Goal: Information Seeking & Learning: Compare options

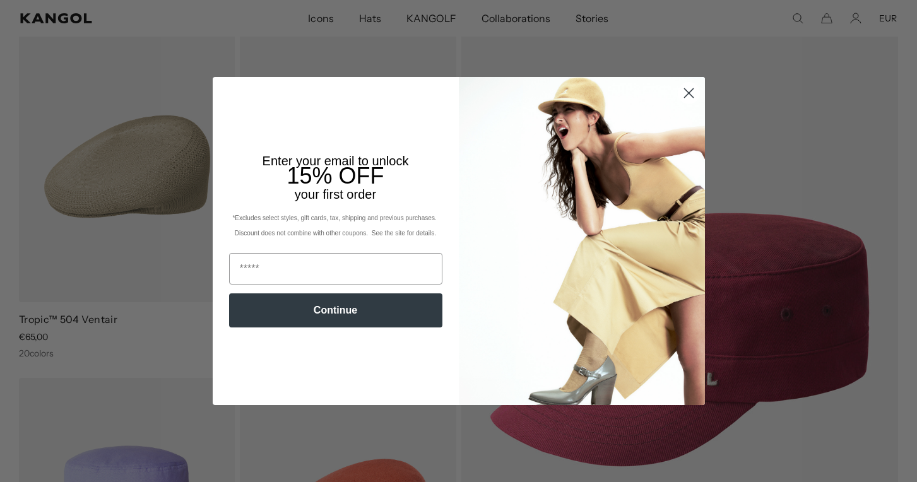
click at [687, 88] on circle "Close dialog" at bounding box center [688, 93] width 21 height 21
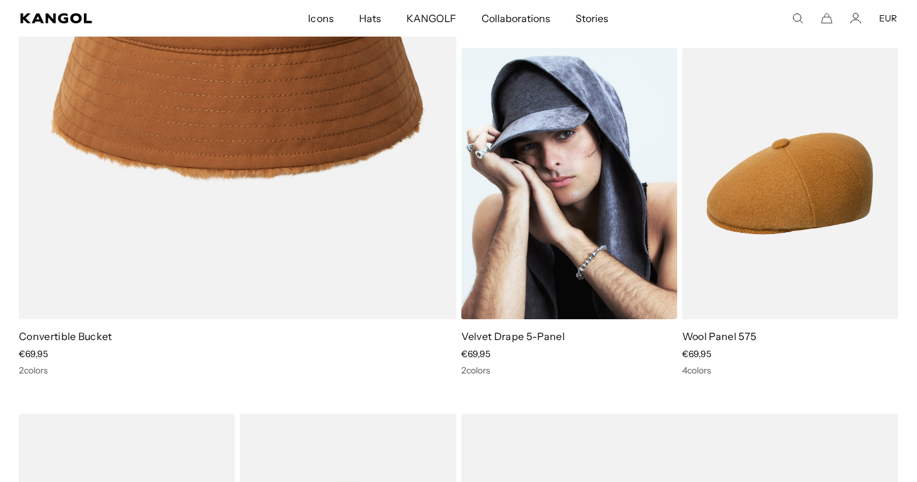
click at [570, 163] on img at bounding box center [569, 183] width 216 height 271
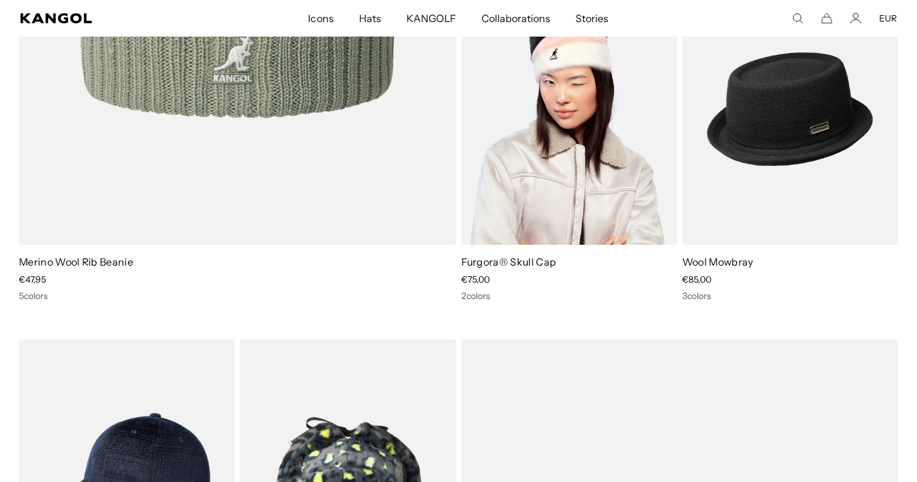
click at [607, 174] on img at bounding box center [569, 108] width 216 height 271
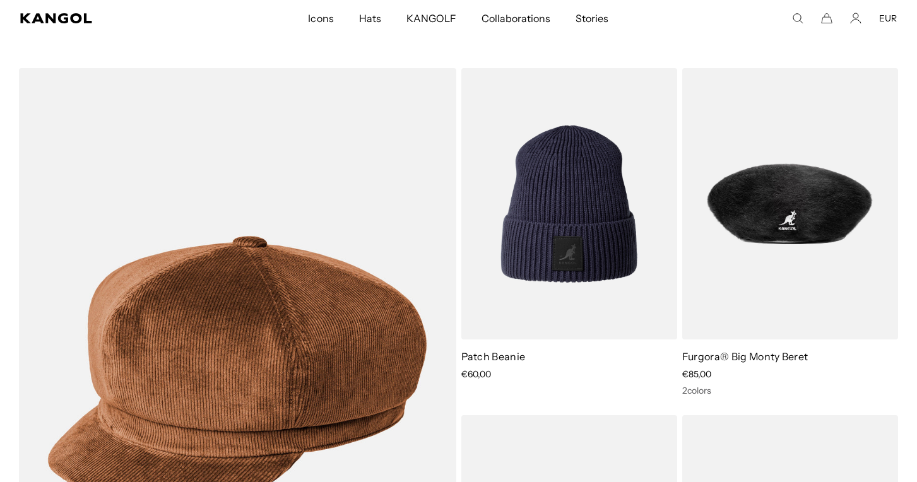
scroll to position [12187, 0]
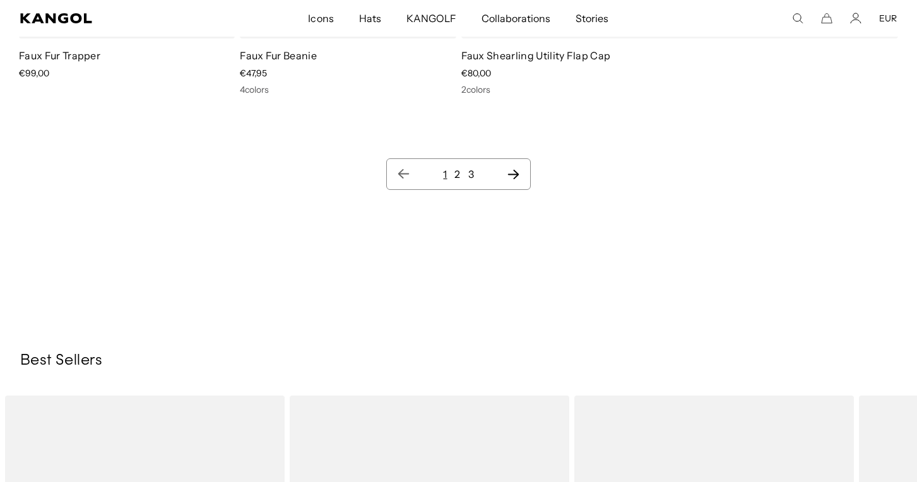
click at [517, 172] on icon "Next page" at bounding box center [513, 174] width 11 height 9
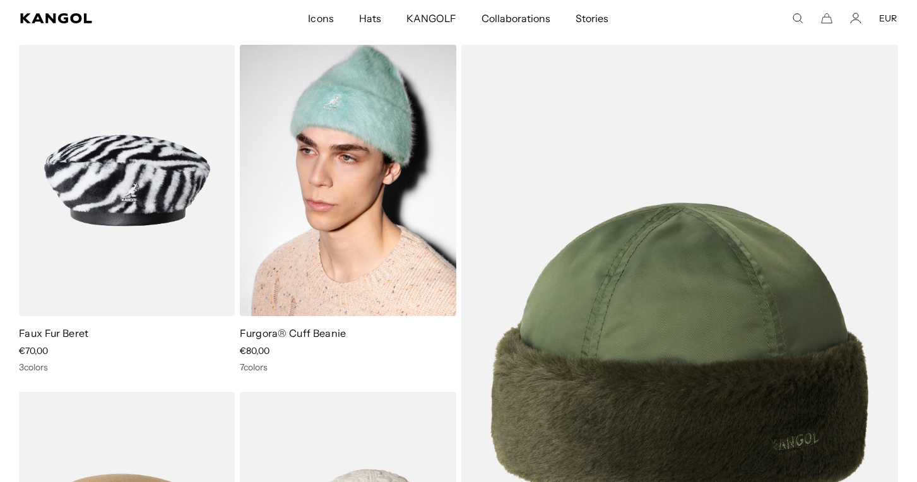
click at [391, 149] on img at bounding box center [348, 180] width 216 height 271
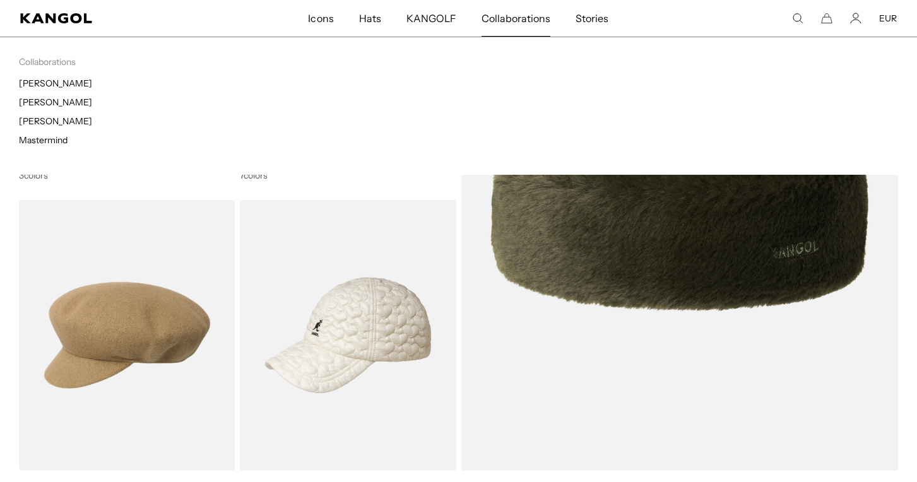
scroll to position [0, 260]
click at [523, 18] on span "Collaborations" at bounding box center [516, 18] width 69 height 37
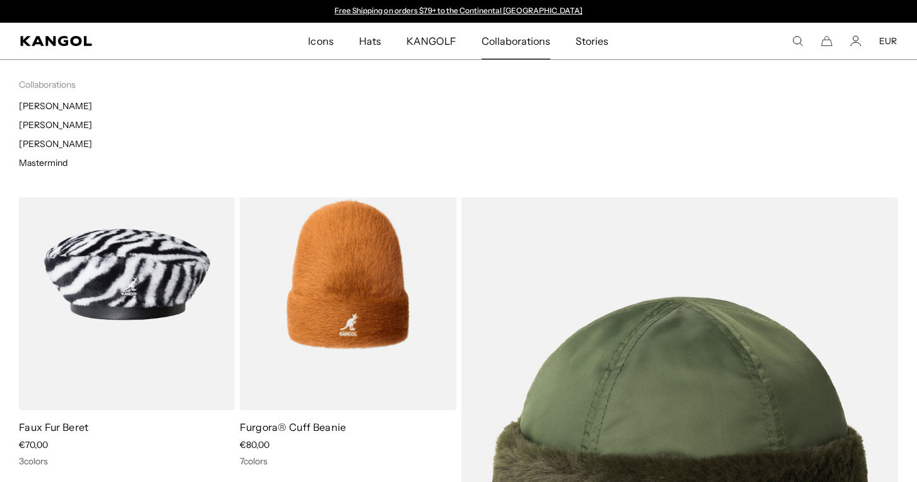
click at [504, 48] on span "Collaborations" at bounding box center [516, 41] width 69 height 37
click at [511, 39] on span "Collaborations" at bounding box center [516, 41] width 69 height 37
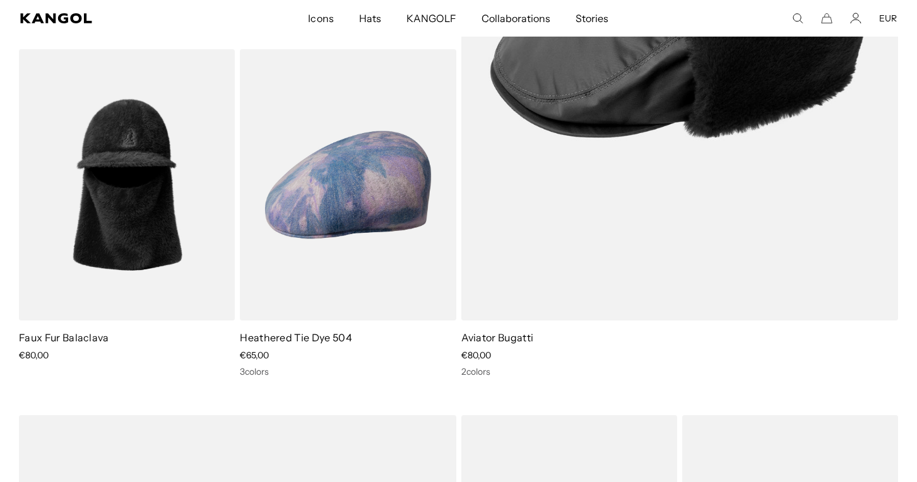
scroll to position [0, 260]
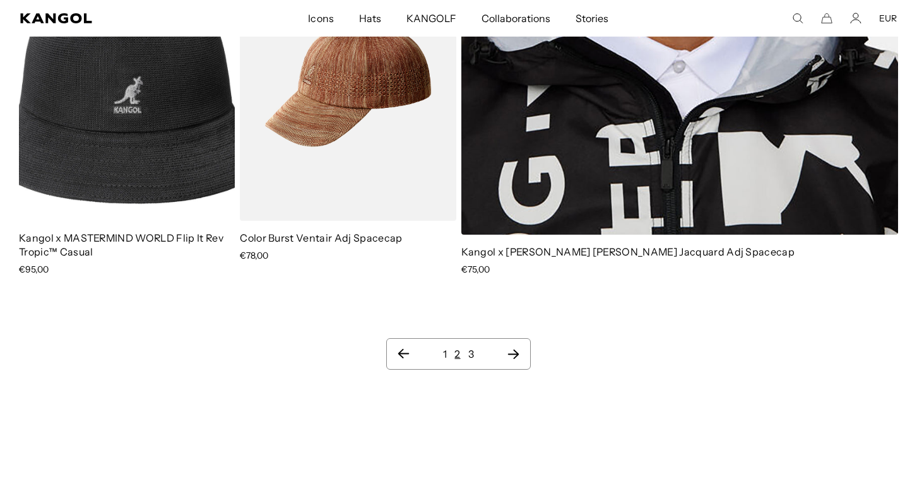
click at [509, 354] on icon "Next page" at bounding box center [513, 354] width 11 height 9
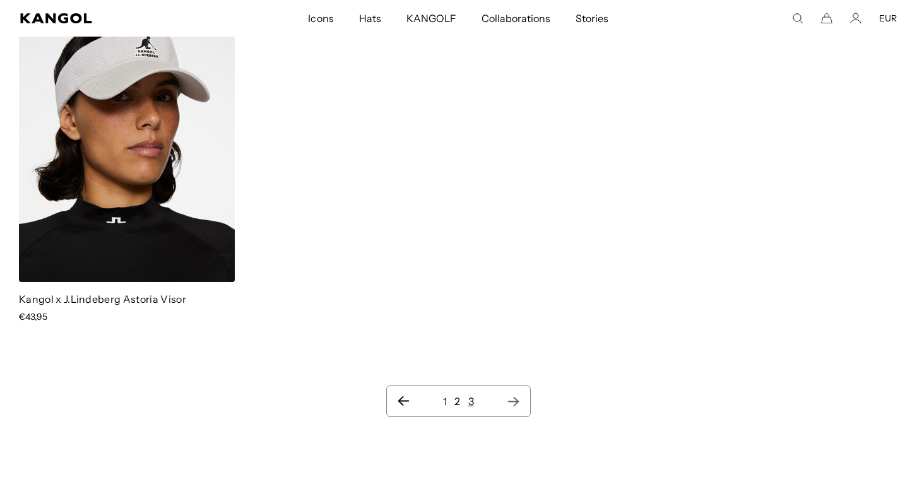
click at [518, 404] on icon "Pagination" at bounding box center [513, 401] width 13 height 13
click at [510, 403] on icon "Pagination" at bounding box center [513, 401] width 13 height 13
click at [518, 398] on icon "Pagination" at bounding box center [513, 401] width 13 height 13
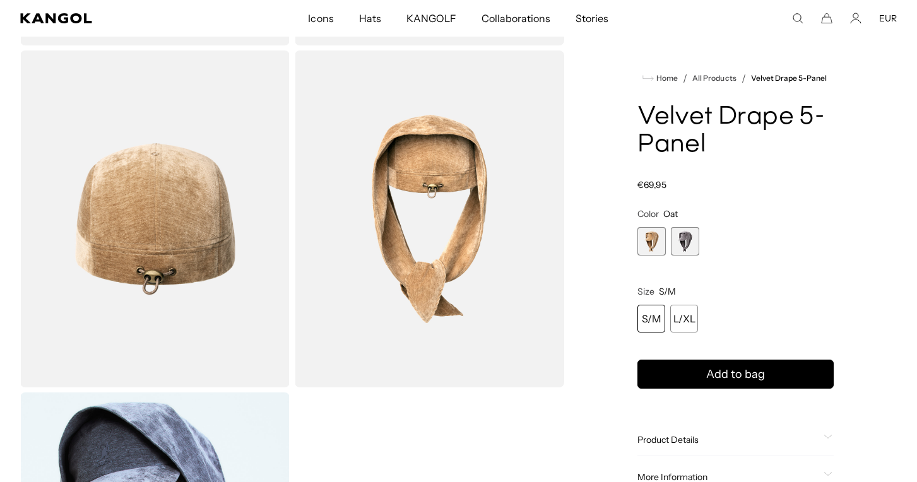
scroll to position [393, 0]
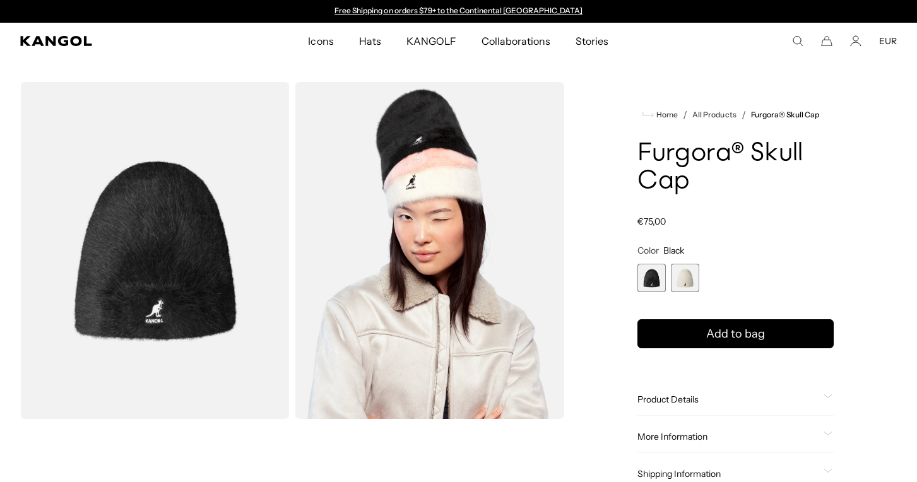
click at [685, 275] on span "2 of 2" at bounding box center [685, 278] width 28 height 28
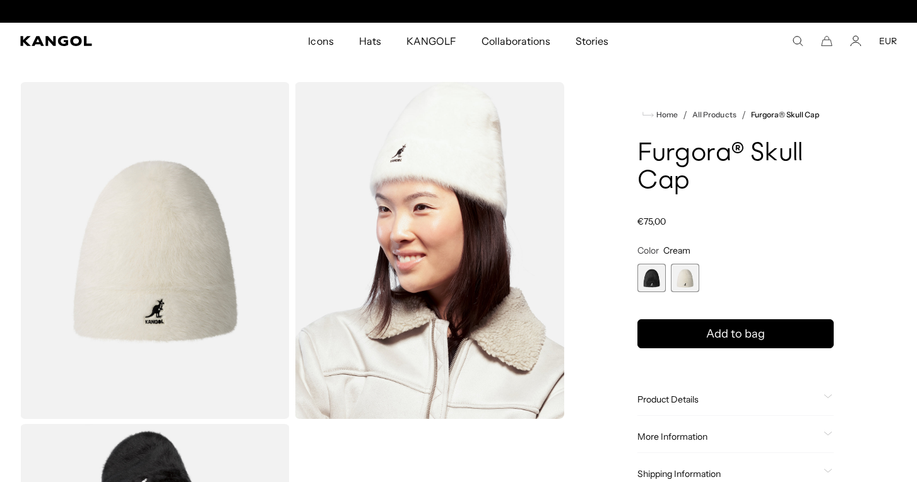
scroll to position [0, 260]
click at [661, 282] on span "1 of 2" at bounding box center [652, 278] width 28 height 28
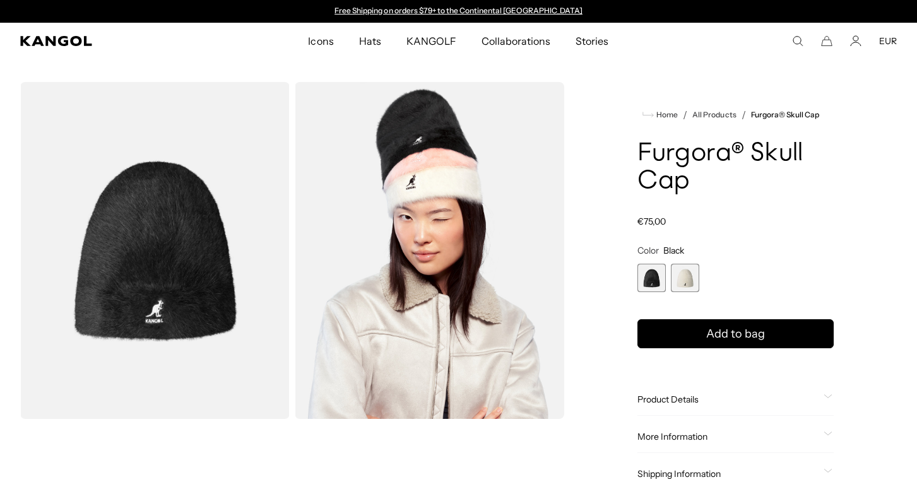
click at [695, 292] on span "2 of 2" at bounding box center [685, 278] width 28 height 28
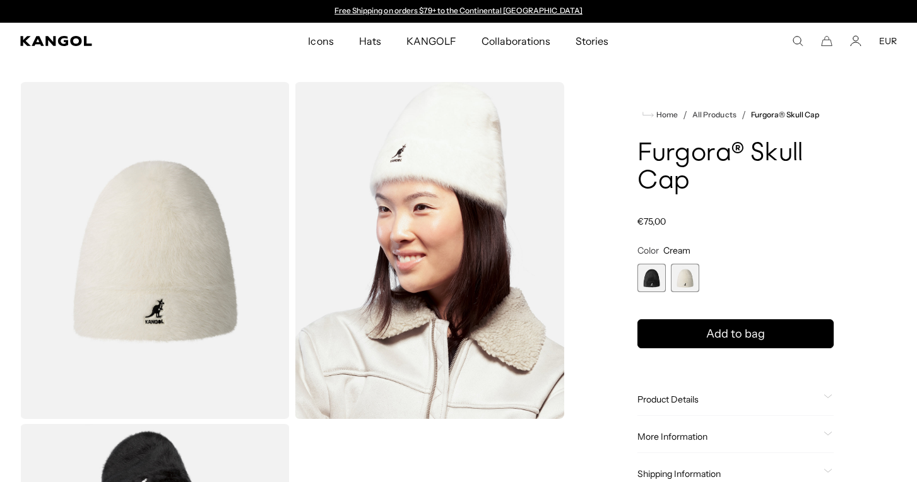
click at [658, 276] on span "1 of 2" at bounding box center [652, 278] width 28 height 28
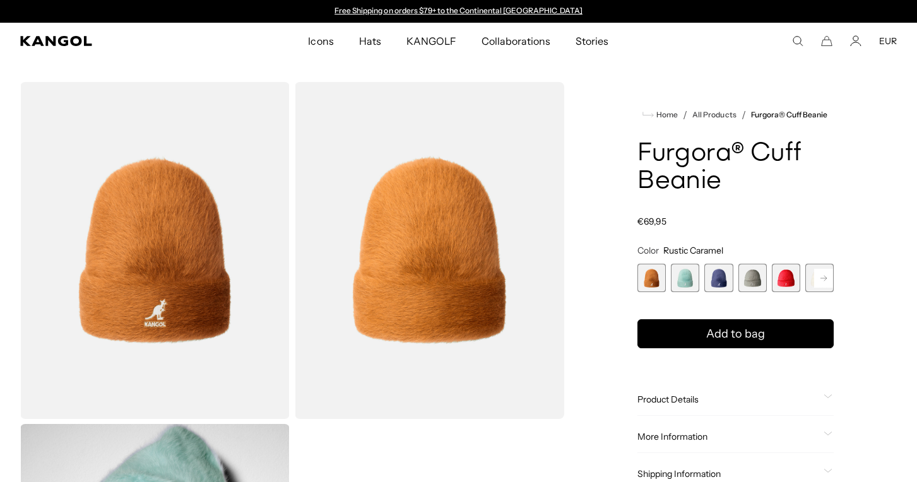
click at [747, 279] on span "4 of 7" at bounding box center [753, 278] width 28 height 28
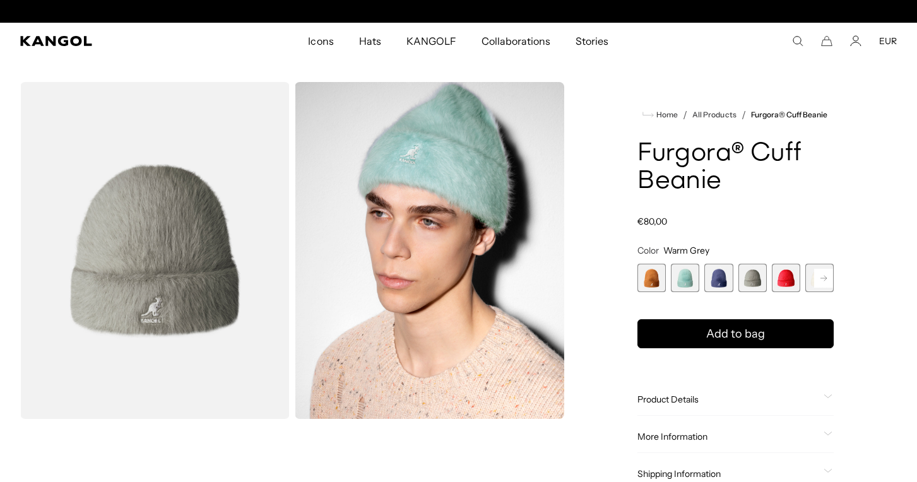
scroll to position [0, 260]
click at [675, 274] on span "2 of 7" at bounding box center [685, 278] width 28 height 28
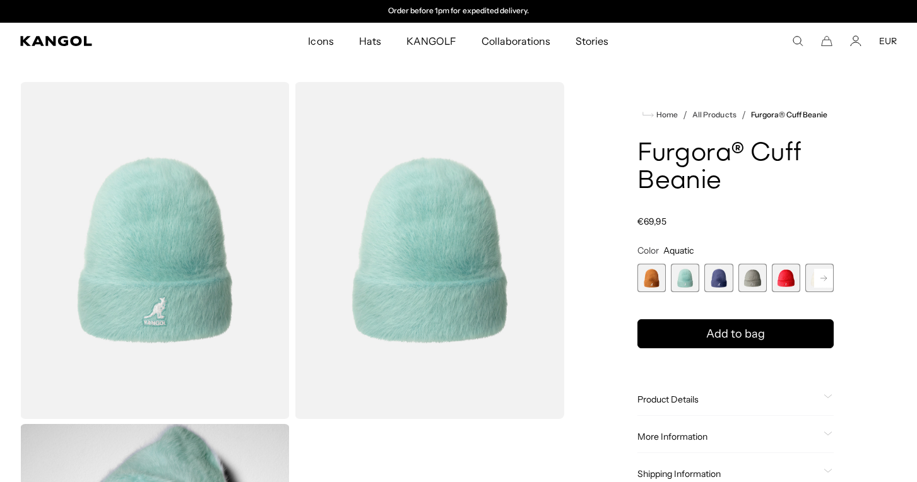
click at [814, 278] on rect at bounding box center [823, 278] width 19 height 19
click at [814, 278] on span "7 of 7" at bounding box center [819, 278] width 28 height 28
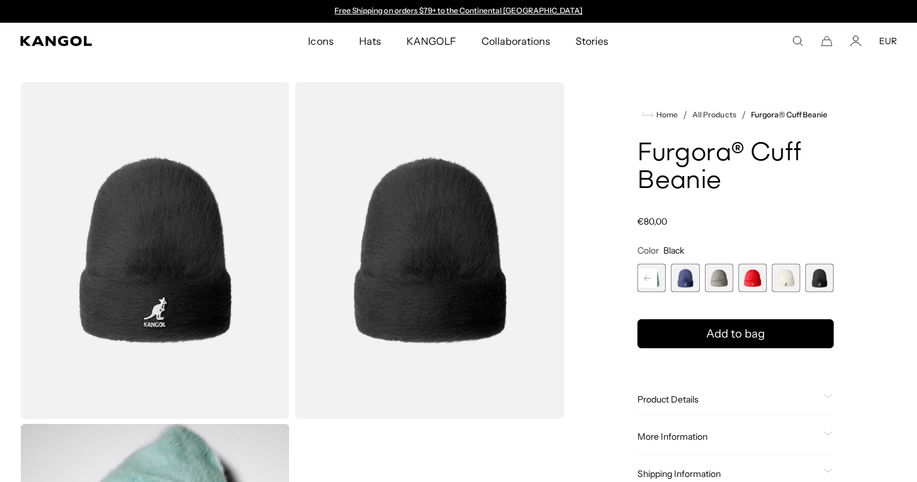
click at [785, 281] on span "6 of 7" at bounding box center [786, 278] width 28 height 28
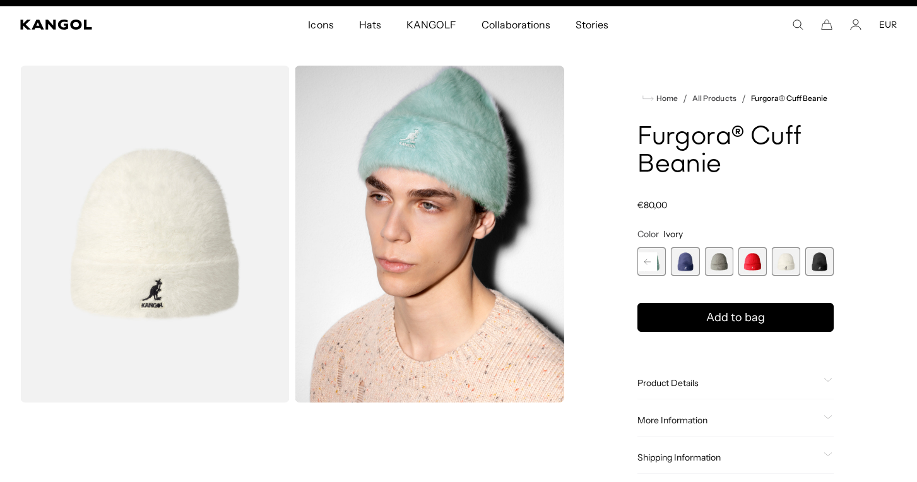
scroll to position [0, 260]
